Goal: Information Seeking & Learning: Learn about a topic

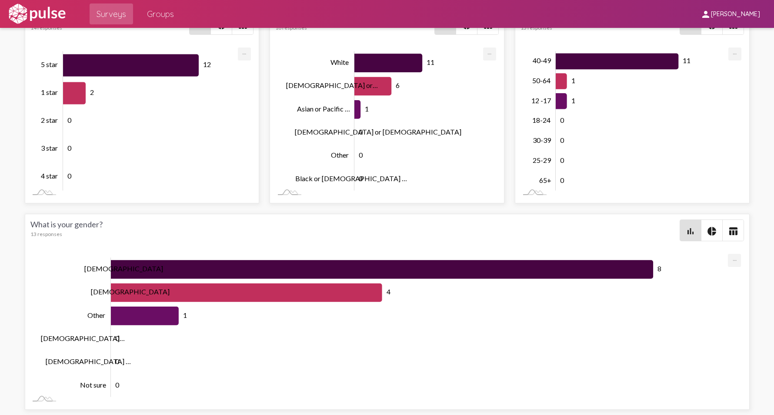
click at [20, 284] on div "How was your overall experience? 15 responses bar_chart pie_chart table_chart 1…" at bounding box center [388, 105] width 736 height 619
click at [60, 285] on rect at bounding box center [382, 327] width 704 height 152
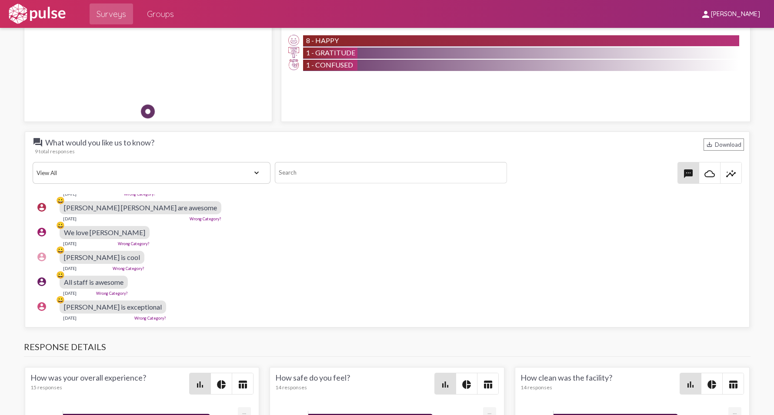
scroll to position [103, 0]
drag, startPoint x: 58, startPoint y: 198, endPoint x: 309, endPoint y: 310, distance: 275.4
click at [309, 310] on pulse-text-response-list "account_circle 😍 [PERSON_NAME] is always very kind and sweet [DATE] Wrong Categ…" at bounding box center [387, 211] width 714 height 226
click at [248, 271] on div "account_circle 😀 All staff is awesome [DATE] Wrong Category?" at bounding box center [390, 285] width 714 height 28
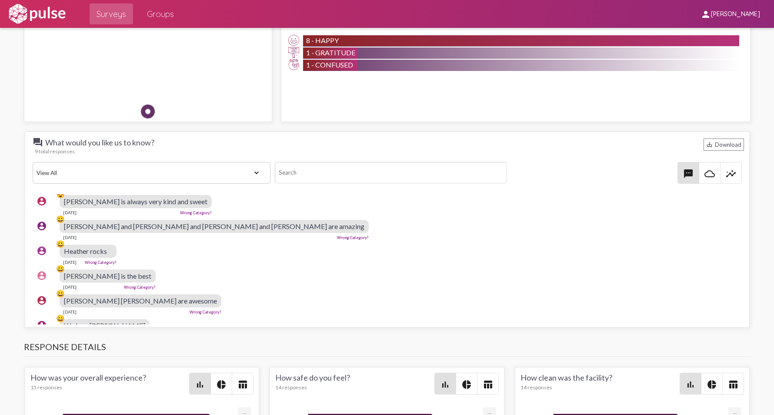
scroll to position [0, 0]
